Goal: Check status: Check status

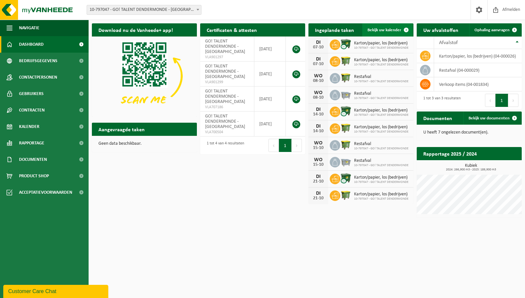
click at [381, 34] on link "Bekijk uw kalender" at bounding box center [388, 29] width 51 height 13
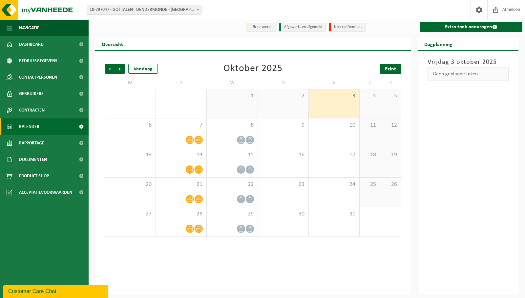
click at [387, 71] on span "Print" at bounding box center [390, 68] width 11 height 5
click at [190, 143] on icon at bounding box center [190, 140] width 6 height 6
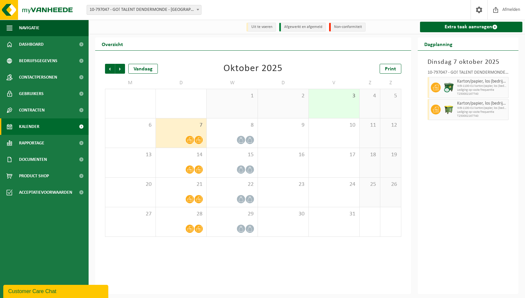
click at [184, 145] on div "7" at bounding box center [181, 132] width 51 height 29
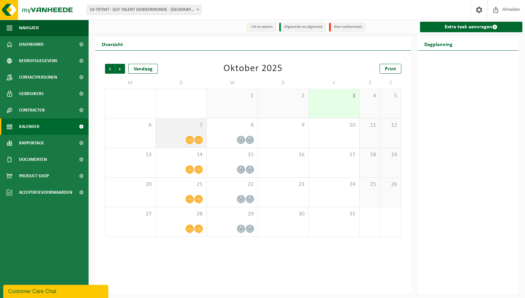
click at [204, 147] on div "7" at bounding box center [181, 132] width 51 height 29
click at [210, 146] on div "8" at bounding box center [232, 132] width 51 height 29
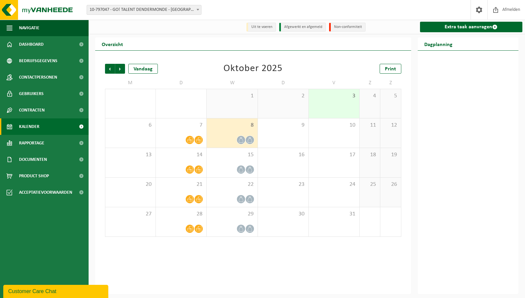
click at [215, 141] on div at bounding box center [232, 139] width 44 height 9
click at [224, 134] on div "8" at bounding box center [232, 132] width 51 height 29
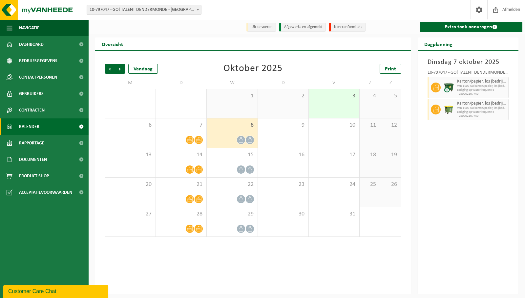
click at [227, 131] on div "8" at bounding box center [232, 132] width 51 height 29
